Goal: Transaction & Acquisition: Obtain resource

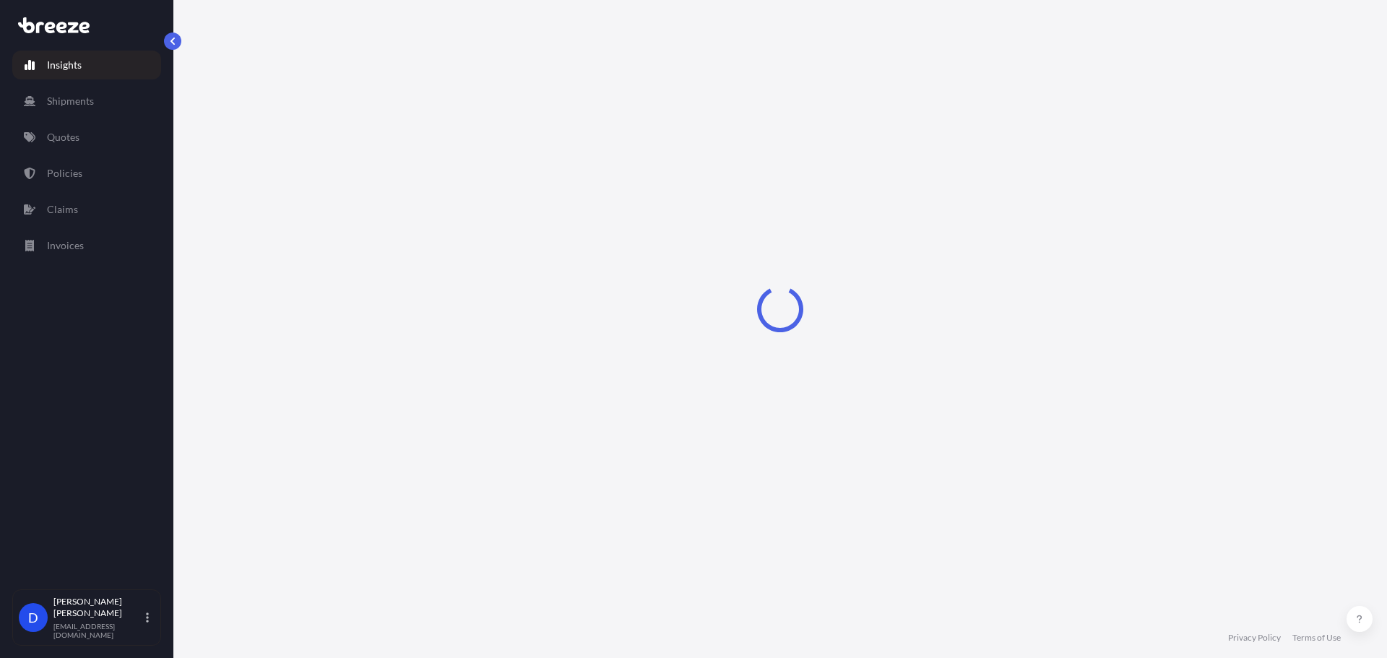
select select "2025"
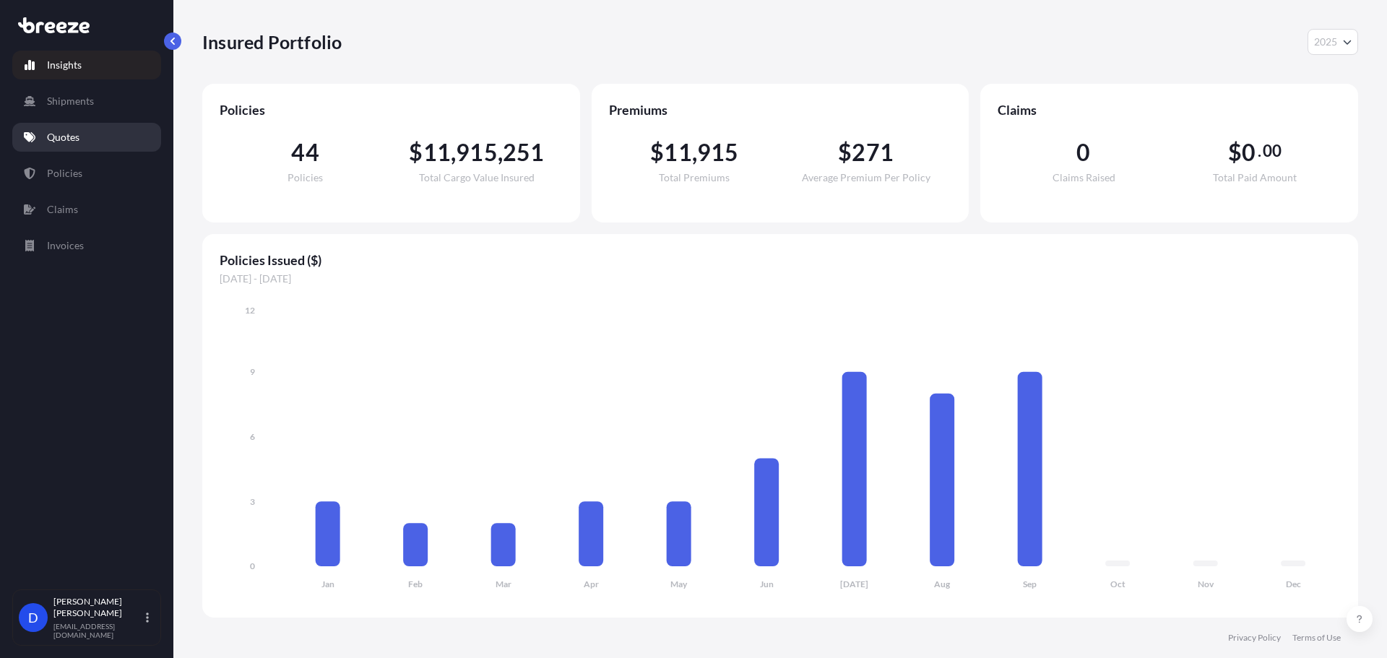
click at [88, 142] on link "Quotes" at bounding box center [86, 137] width 149 height 29
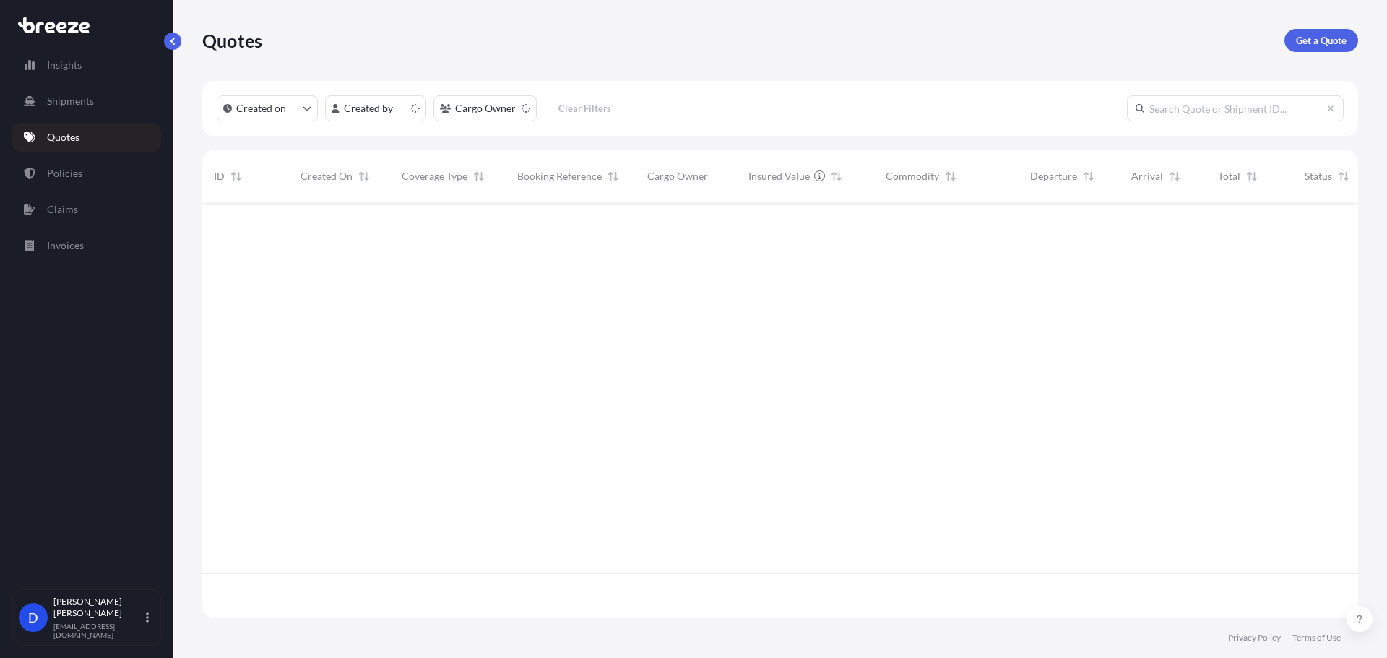
scroll to position [413, 1145]
click at [1345, 35] on p "Get a Quote" at bounding box center [1321, 40] width 51 height 14
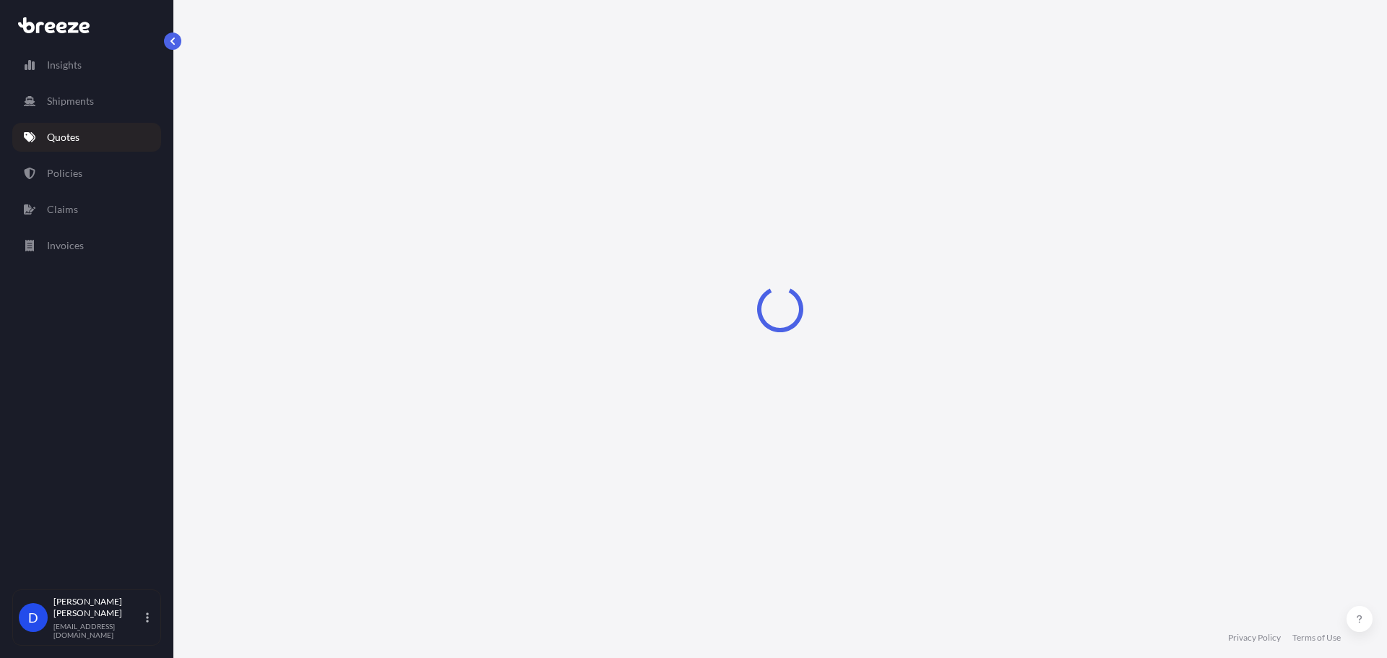
select select "Sea"
select select "1"
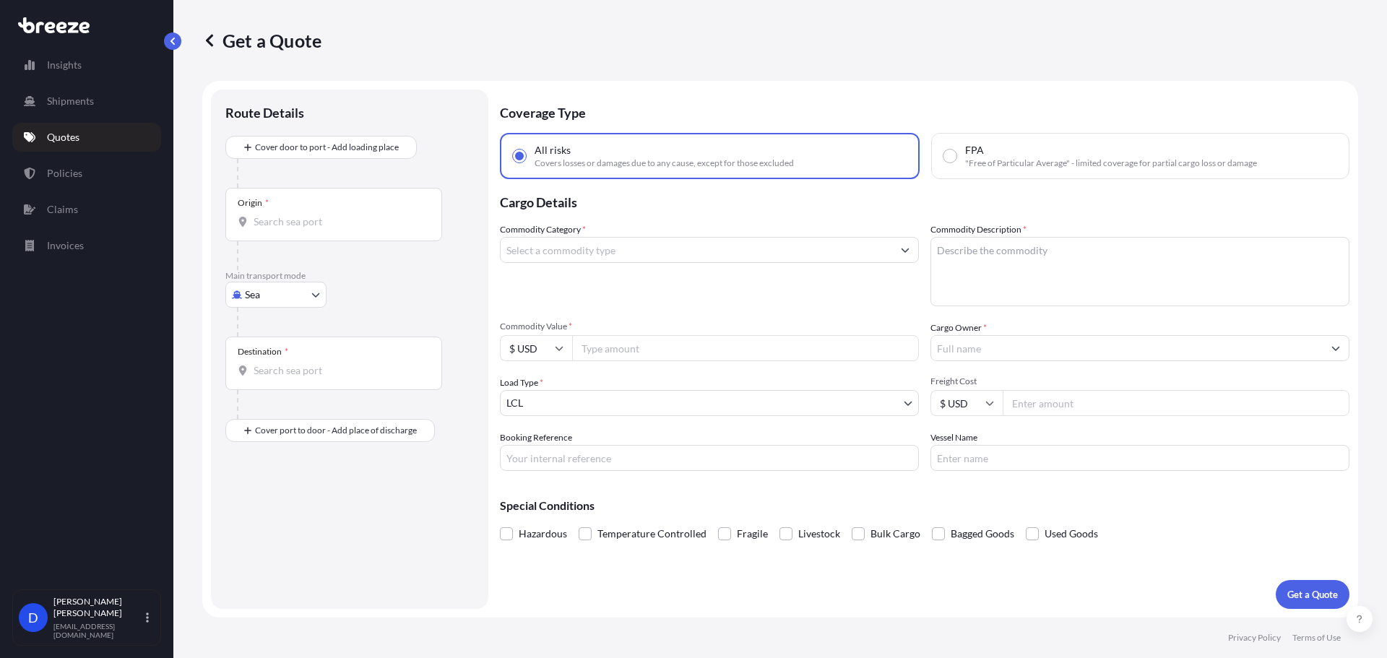
click at [275, 303] on body "Insights Shipments Quotes Policies Claims Invoices D [PERSON_NAME] [EMAIL_ADDRE…" at bounding box center [693, 383] width 1387 height 767
click at [251, 395] on div "Road" at bounding box center [276, 384] width 90 height 26
select select "Road"
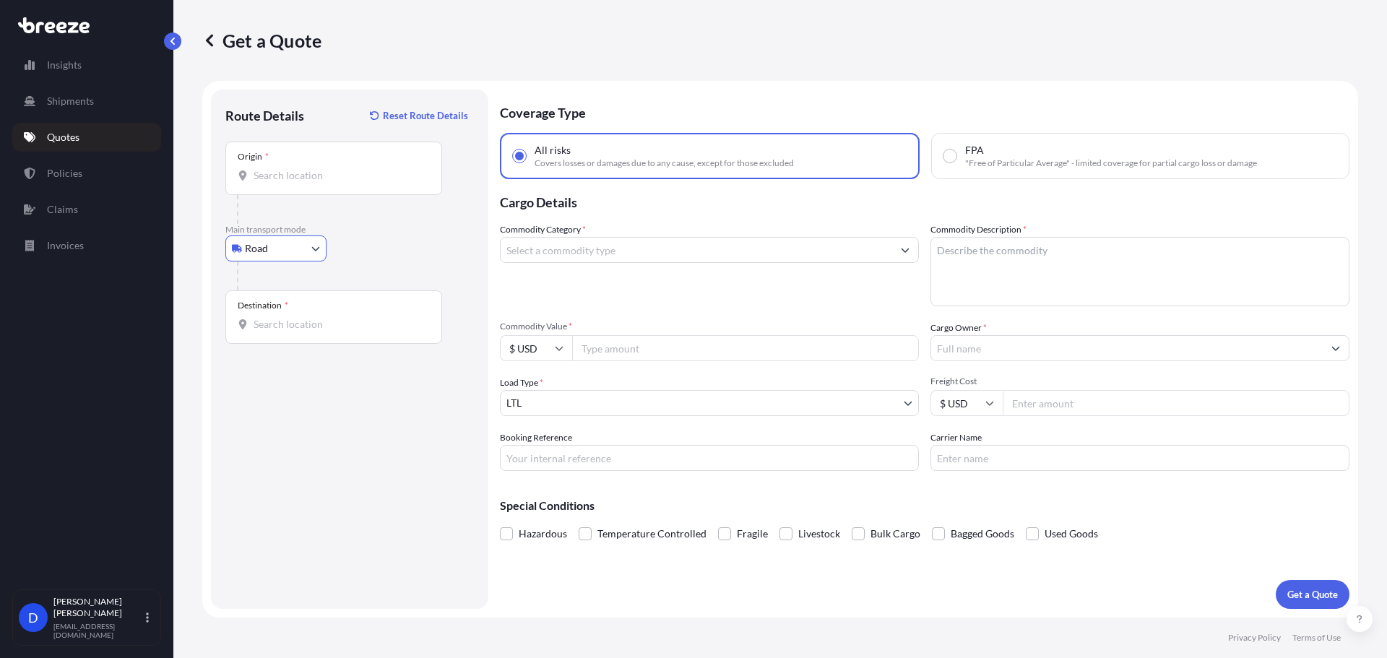
click at [273, 186] on div "Origin *" at bounding box center [333, 168] width 217 height 53
click at [273, 183] on input "Origin *" at bounding box center [339, 175] width 171 height 14
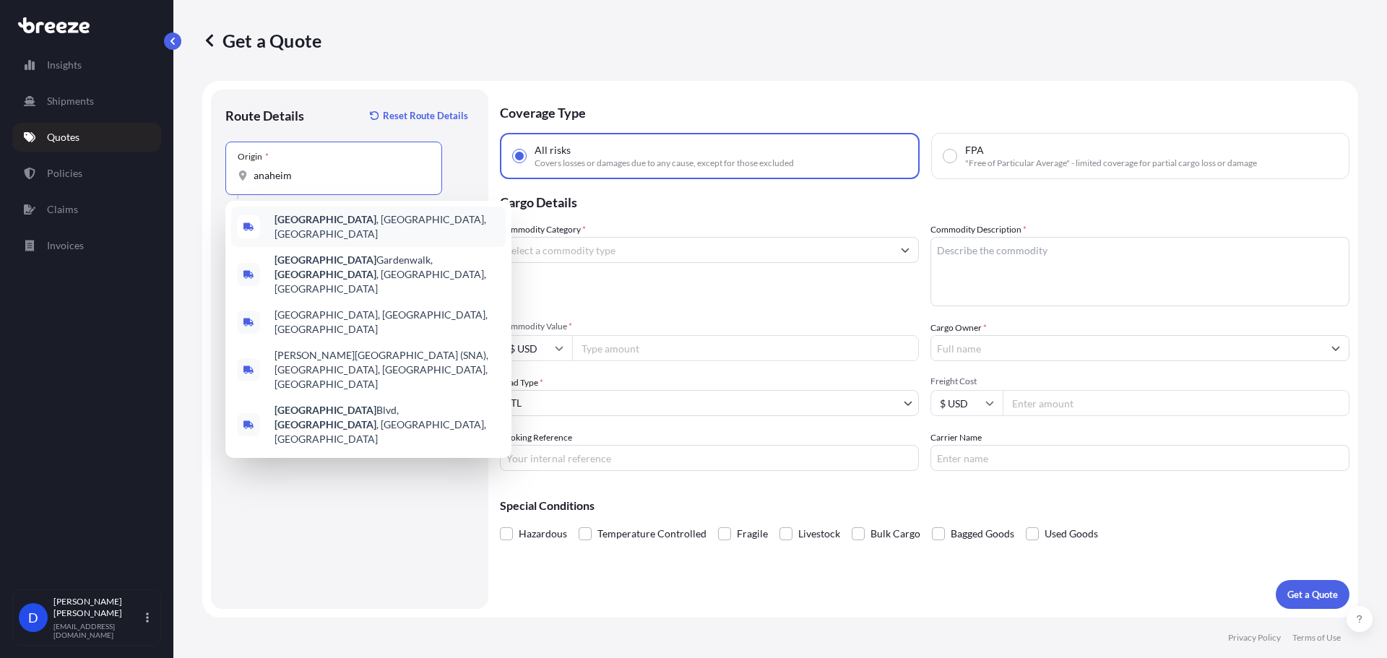
click at [307, 223] on b "[GEOGRAPHIC_DATA]" at bounding box center [326, 219] width 102 height 12
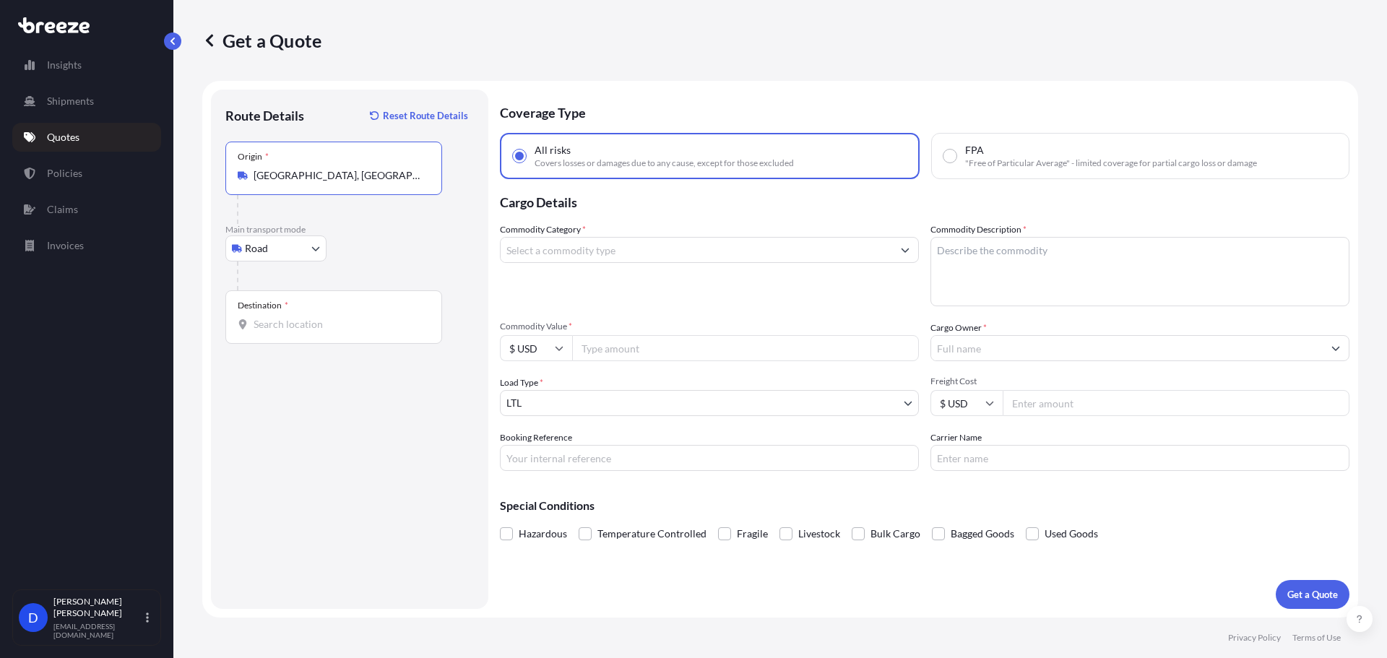
type input "[GEOGRAPHIC_DATA], [GEOGRAPHIC_DATA], [GEOGRAPHIC_DATA]"
click at [295, 326] on input "Destination *" at bounding box center [339, 324] width 171 height 14
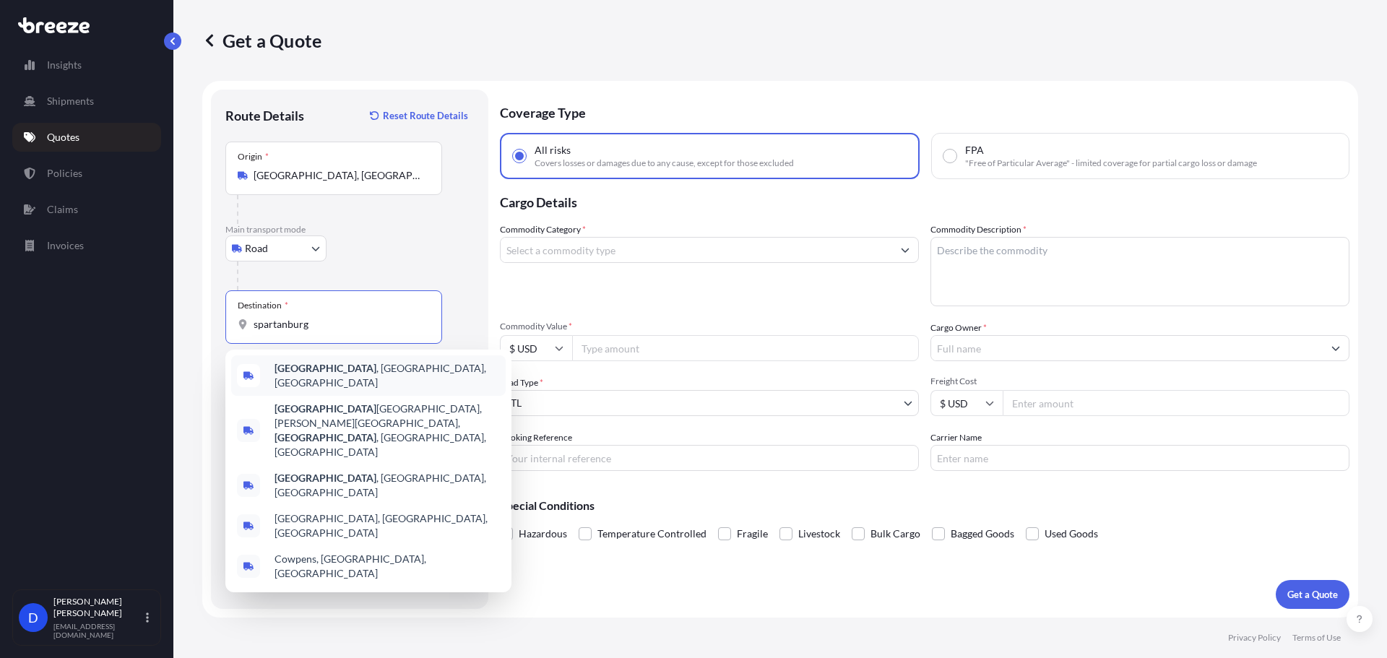
click at [323, 366] on b "[GEOGRAPHIC_DATA]" at bounding box center [326, 368] width 102 height 12
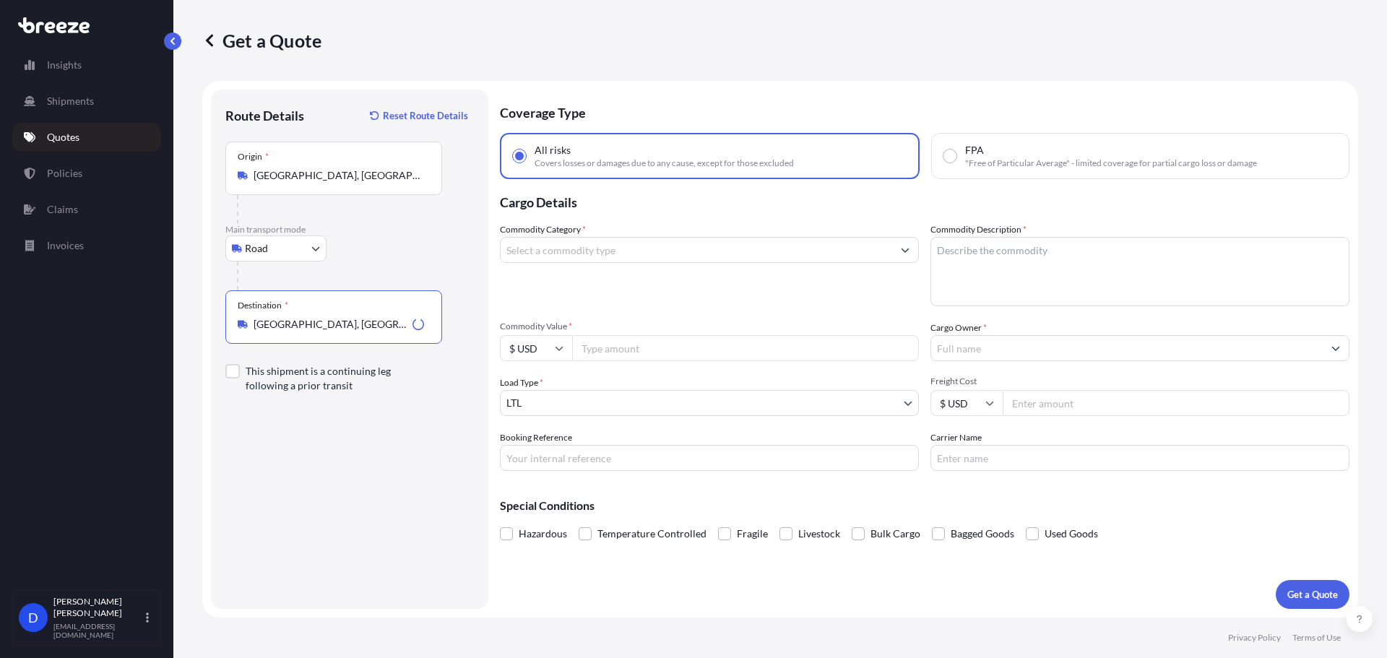
type input "[GEOGRAPHIC_DATA], [GEOGRAPHIC_DATA], [GEOGRAPHIC_DATA]"
click at [579, 249] on input "Commodity Category *" at bounding box center [697, 250] width 392 height 26
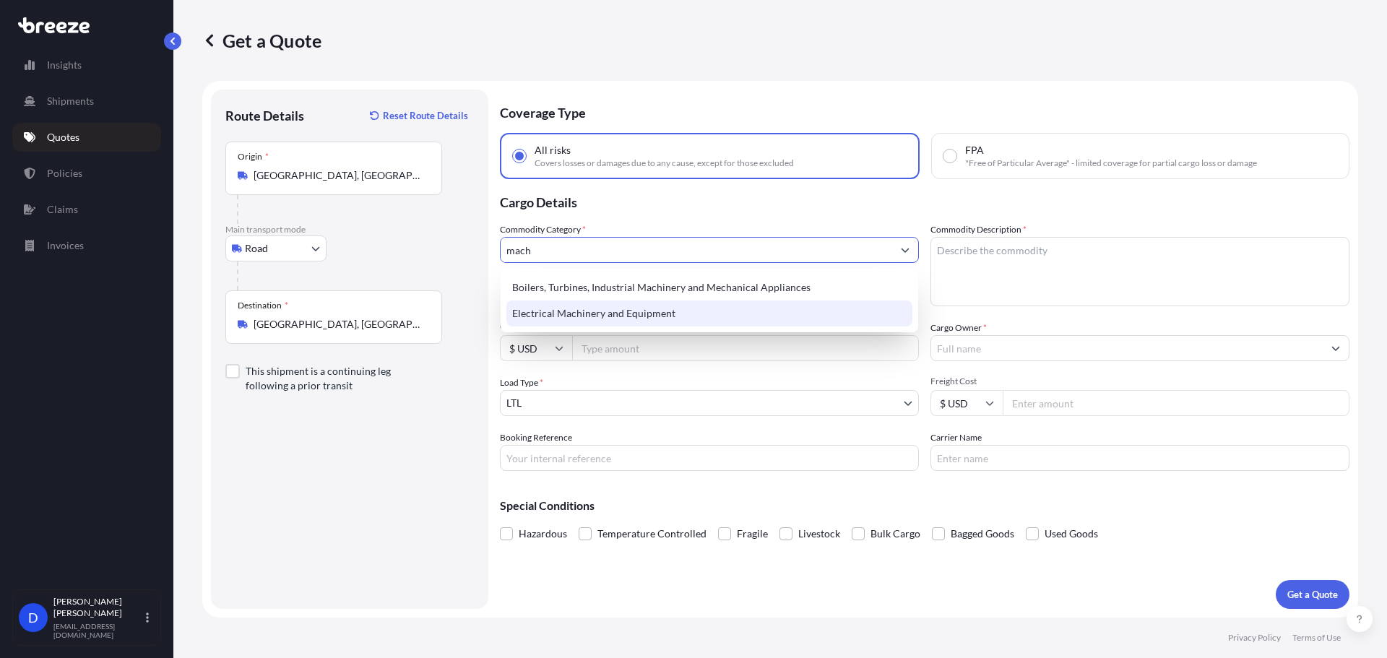
click at [572, 310] on div "Electrical Machinery and Equipment" at bounding box center [710, 314] width 406 height 26
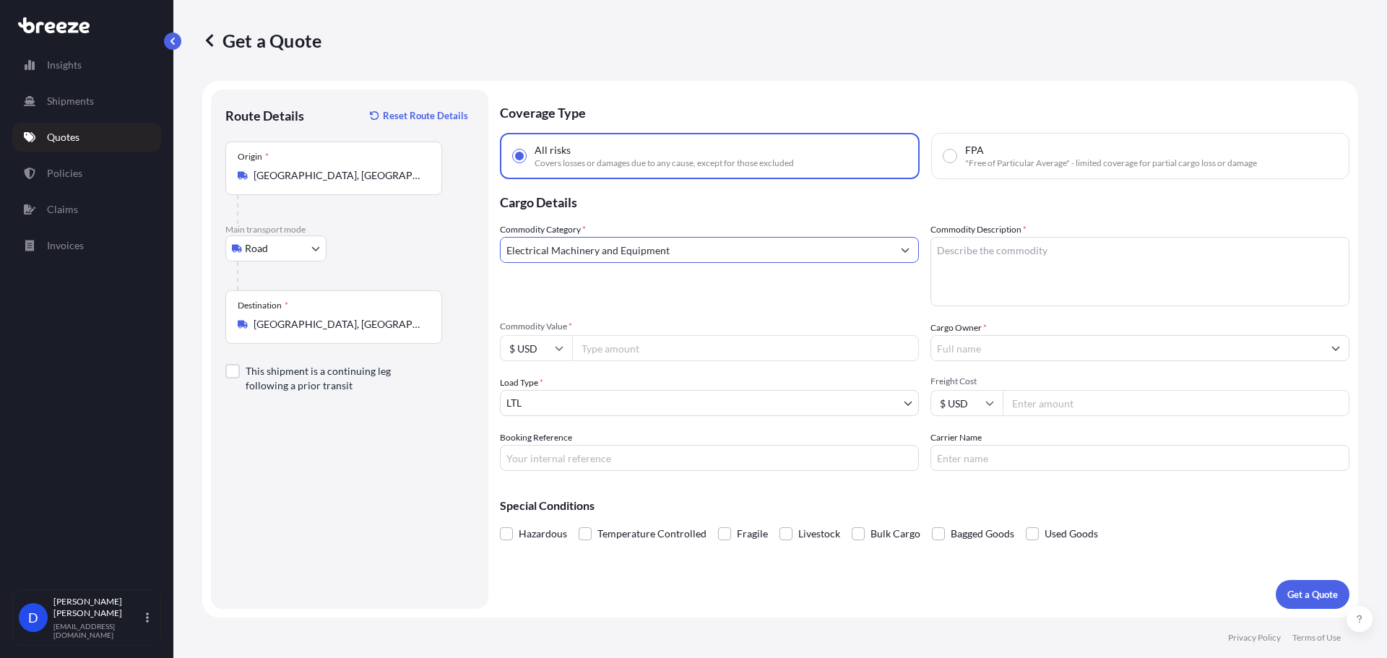
type input "Electrical Machinery and Equipment"
click at [1017, 257] on textarea "Commodity Description *" at bounding box center [1140, 271] width 419 height 69
type textarea "forklifts"
click at [553, 412] on body "3 options available. 2 options available. Insights Shipments Quotes Policies Cl…" at bounding box center [693, 383] width 1387 height 767
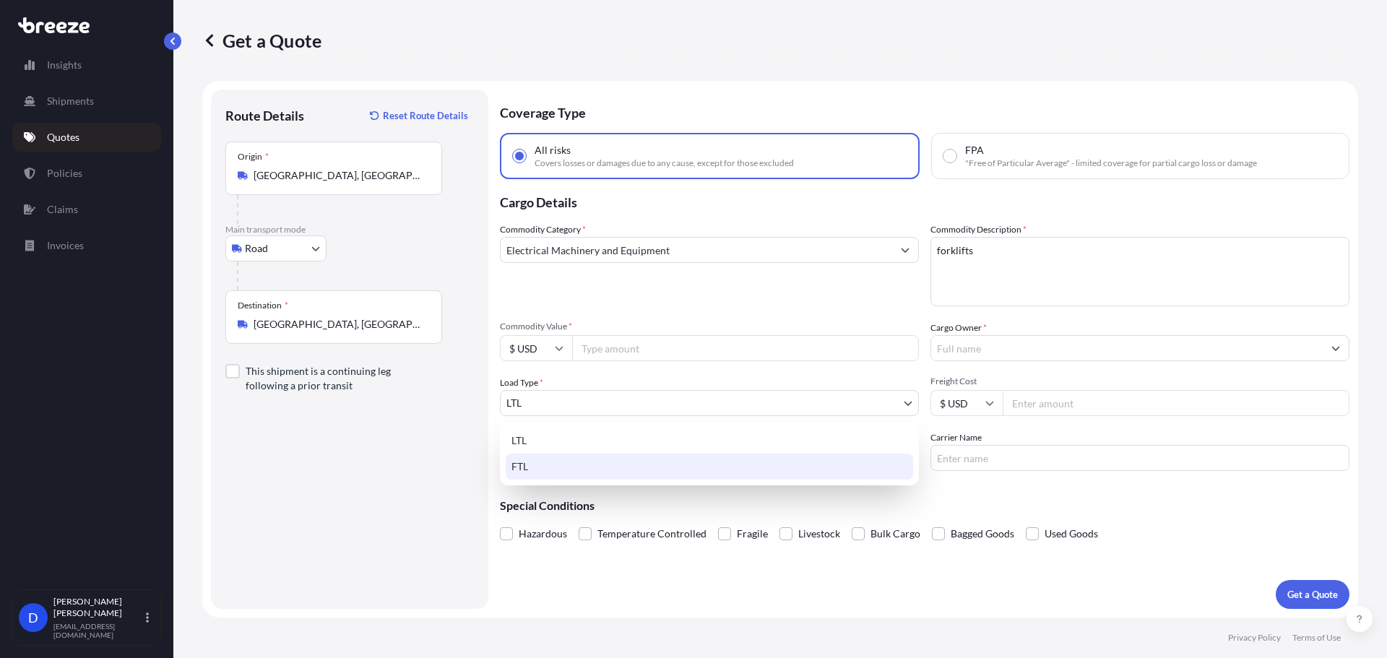
click at [556, 455] on div "FTL" at bounding box center [710, 467] width 408 height 26
select select "2"
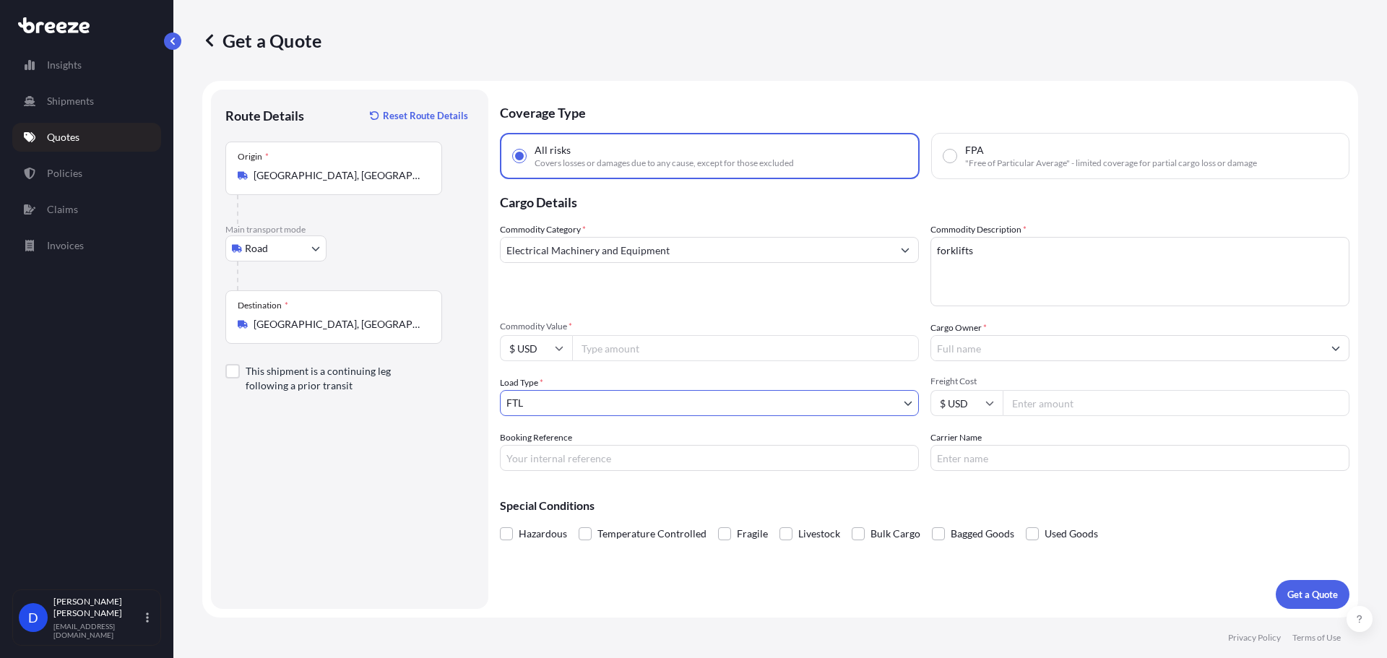
click at [637, 346] on input "Commodity Value *" at bounding box center [745, 348] width 347 height 26
type input "150000"
click at [1041, 355] on input "Cargo Owner *" at bounding box center [1127, 348] width 392 height 26
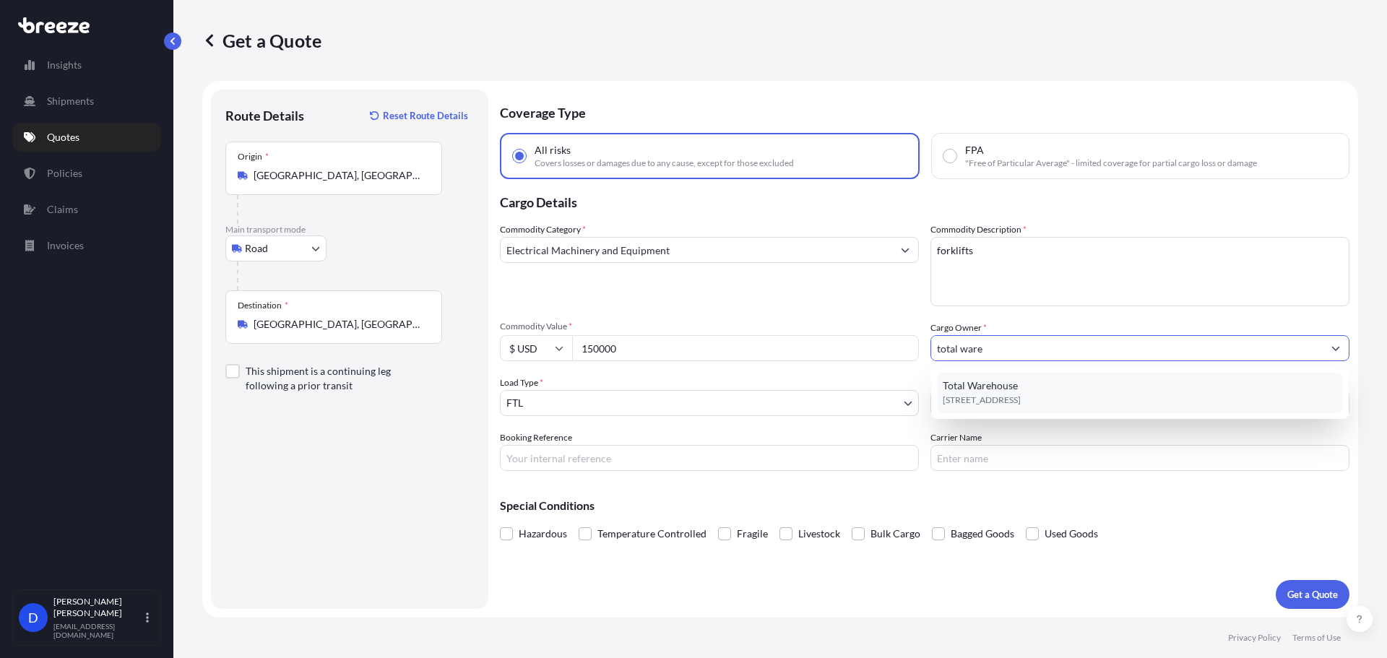
click at [1044, 384] on div "Total Warehouse [STREET_ADDRESS]" at bounding box center [1140, 393] width 406 height 40
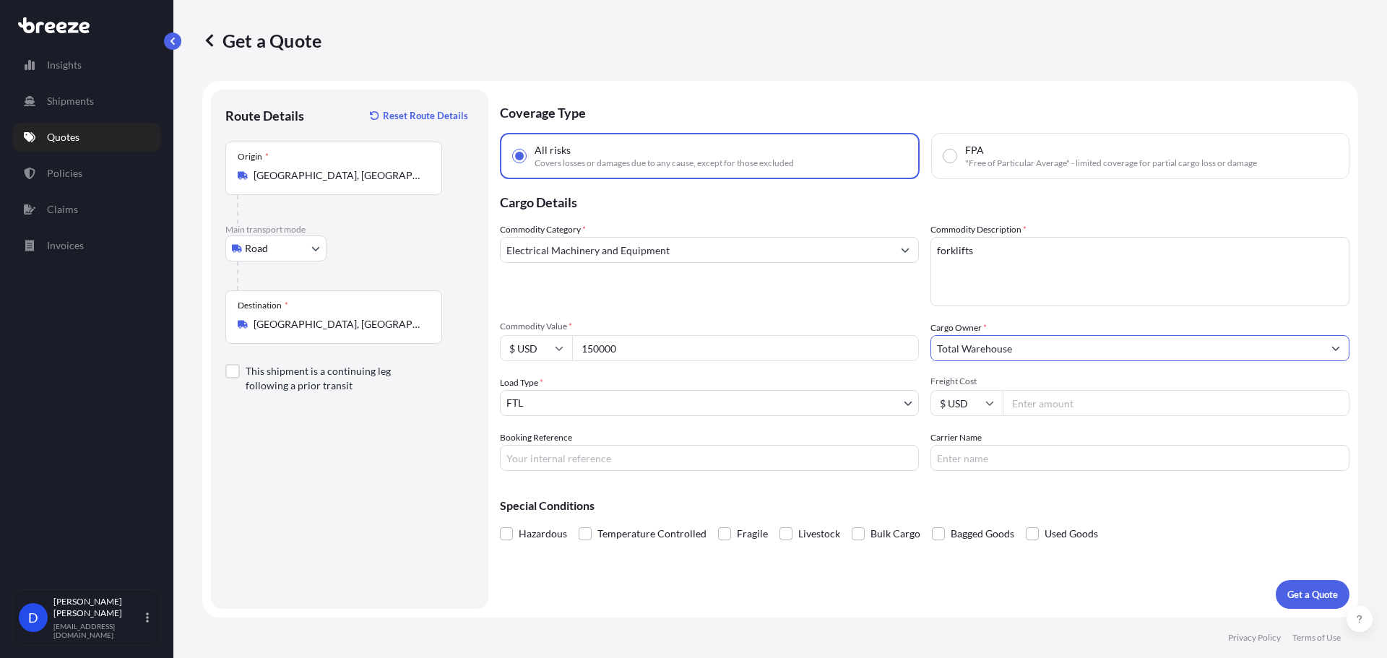
type input "Total Warehouse"
click at [634, 414] on body "15 options available. 9 options available. 0 options available. 1 option availa…" at bounding box center [693, 383] width 1387 height 767
click at [1082, 408] on input "Freight Cost" at bounding box center [1176, 403] width 347 height 26
type input "5700"
click at [1301, 595] on p "Get a Quote" at bounding box center [1313, 594] width 51 height 14
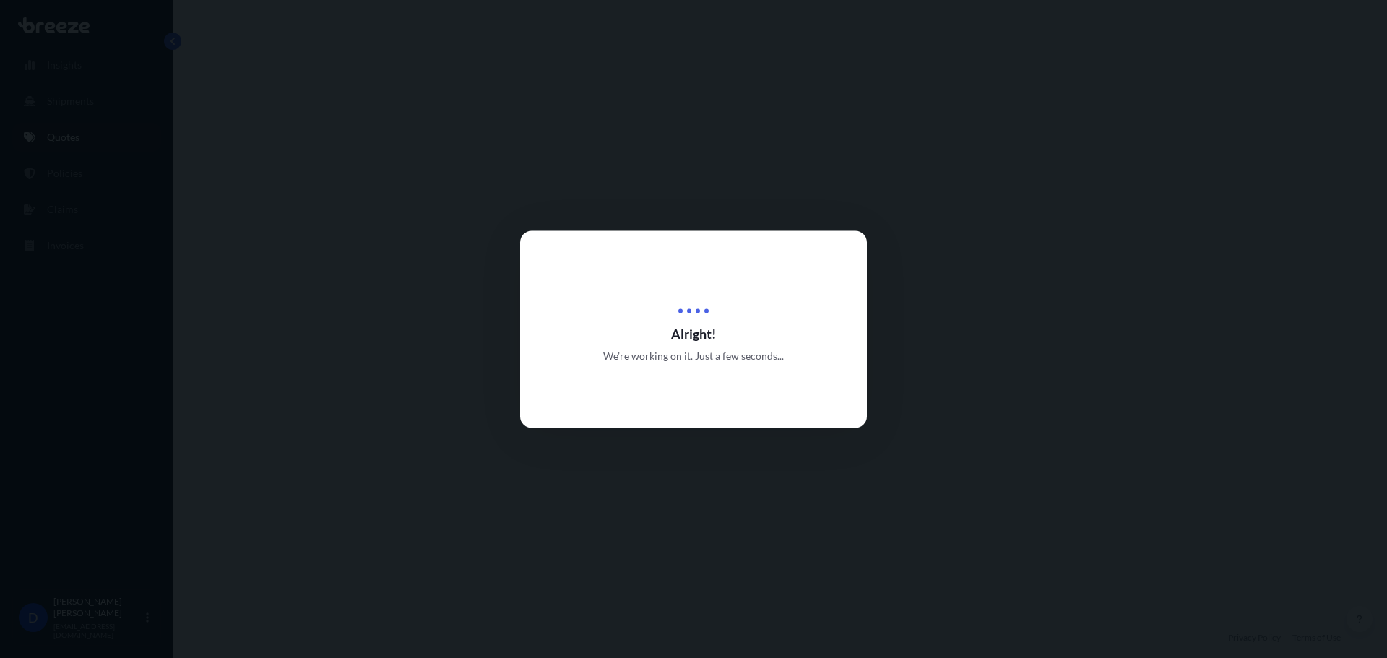
select select "Road"
select select "2"
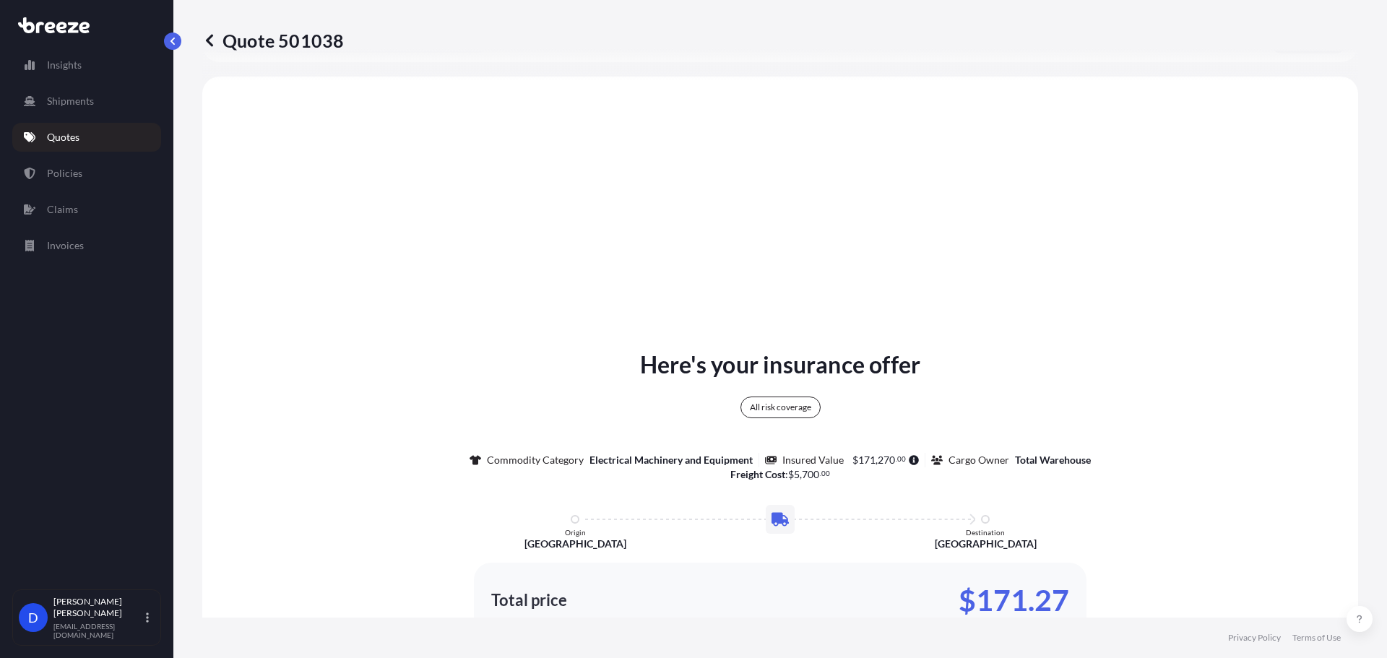
scroll to position [525, 0]
